Goal: Check status: Check status

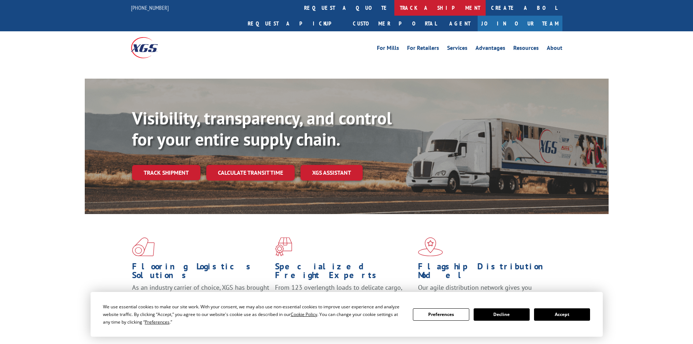
click at [394, 10] on link "track a shipment" at bounding box center [439, 8] width 91 height 16
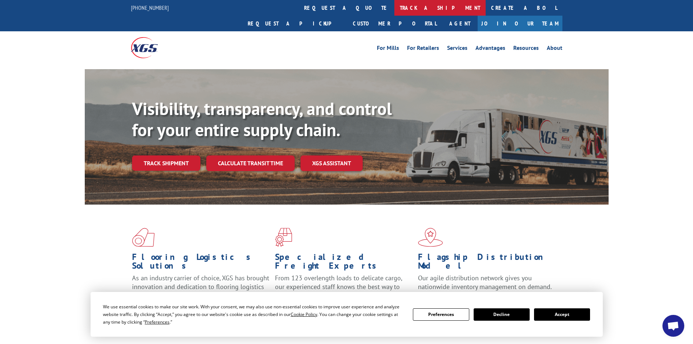
click at [394, 4] on link "track a shipment" at bounding box center [439, 8] width 91 height 16
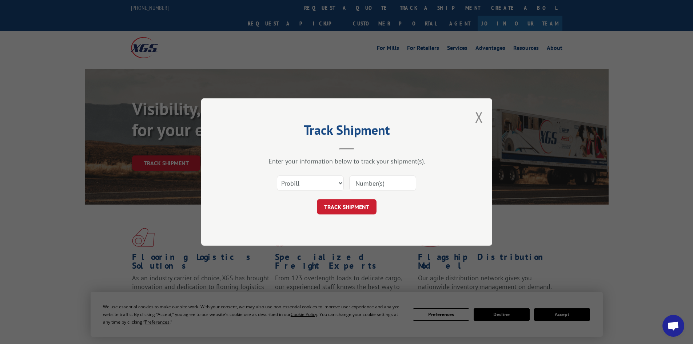
click at [374, 178] on input at bounding box center [382, 182] width 67 height 15
paste input "462736873533"
type input "462736873533"
click at [362, 205] on button "TRACK SHIPMENT" at bounding box center [347, 206] width 60 height 15
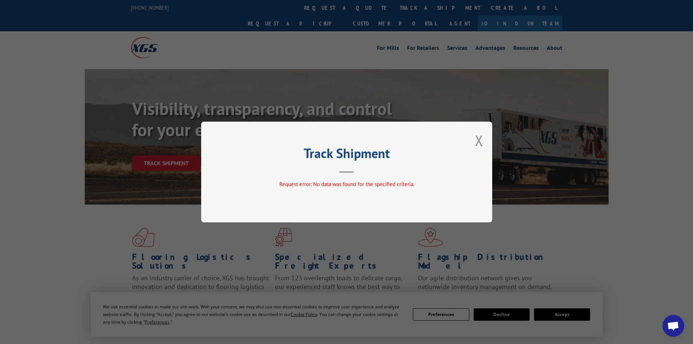
click at [474, 143] on div "Track Shipment Request error: No data was found for the specified criteria." at bounding box center [346, 172] width 291 height 101
drag, startPoint x: 482, startPoint y: 144, endPoint x: 227, endPoint y: 87, distance: 261.2
click at [480, 144] on button "Close modal" at bounding box center [479, 140] width 8 height 19
